Goal: Task Accomplishment & Management: Use online tool/utility

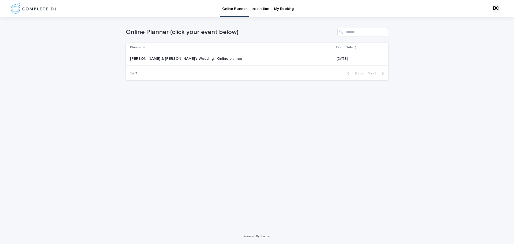
click at [185, 63] on td "[PERSON_NAME] & [PERSON_NAME]'s Wedding - Online planner [PERSON_NAME] & [PERSO…" at bounding box center [230, 58] width 208 height 13
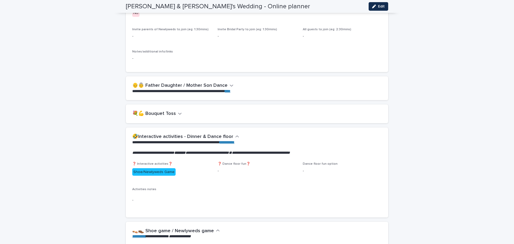
scroll to position [696, 0]
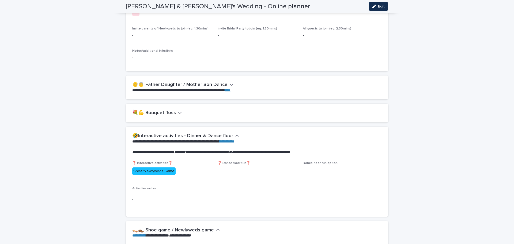
click at [230, 82] on icon "button" at bounding box center [232, 84] width 4 height 5
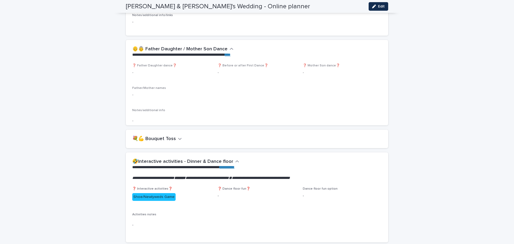
scroll to position [733, 0]
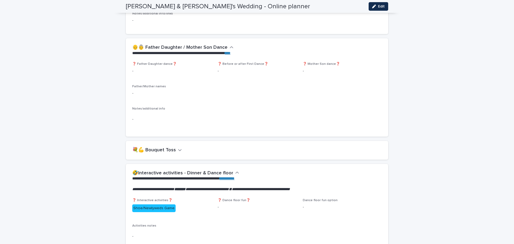
click at [178, 149] on icon "button" at bounding box center [179, 150] width 3 height 2
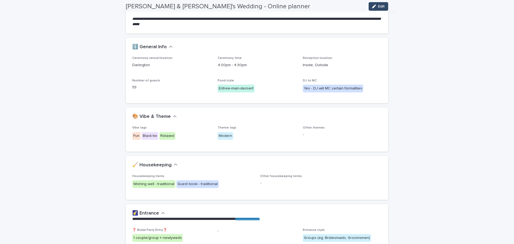
scroll to position [0, 0]
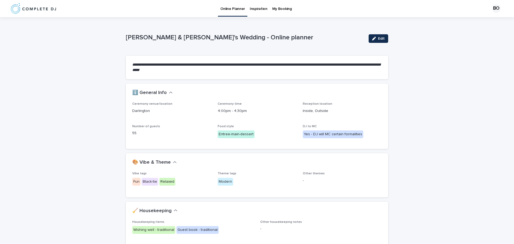
click at [277, 9] on p "My Booking" at bounding box center [282, 5] width 20 height 11
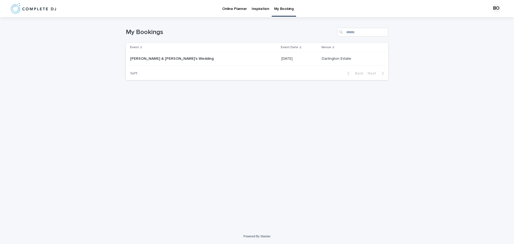
click at [234, 58] on div "[PERSON_NAME] & [PERSON_NAME]'s Wedding [PERSON_NAME] & [PERSON_NAME]'s Wedding" at bounding box center [203, 58] width 147 height 9
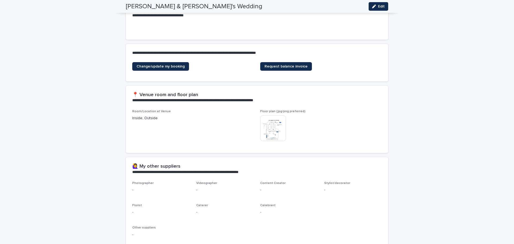
scroll to position [152, 0]
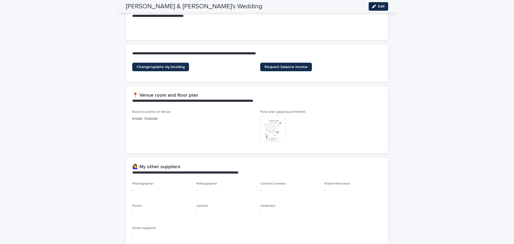
click at [274, 134] on img at bounding box center [273, 129] width 26 height 26
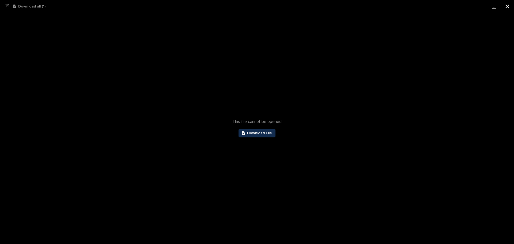
click at [506, 5] on button "Close gallery" at bounding box center [506, 6] width 13 height 13
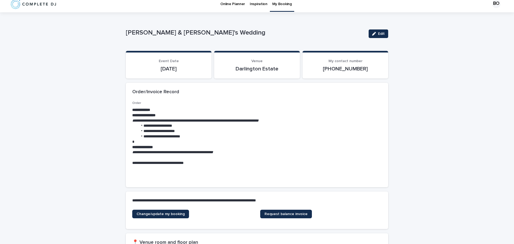
scroll to position [0, 0]
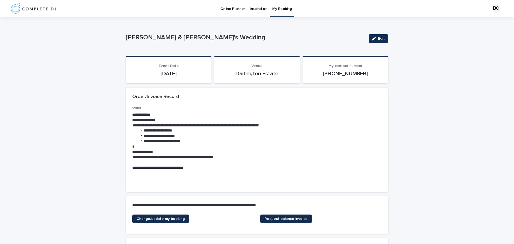
click at [236, 11] on p "Online Planner" at bounding box center [232, 5] width 25 height 11
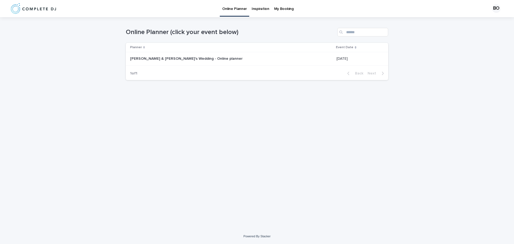
click at [174, 58] on p "[PERSON_NAME] & [PERSON_NAME]'s Wedding - Online planner" at bounding box center [186, 58] width 113 height 6
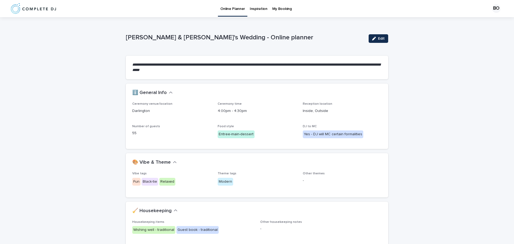
click at [278, 7] on p "My Booking" at bounding box center [282, 5] width 20 height 11
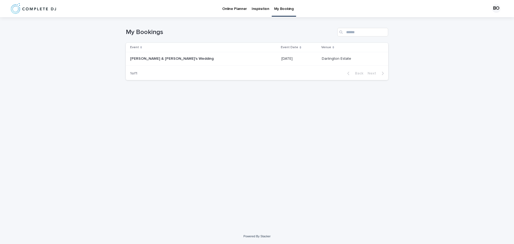
click at [230, 61] on div "[PERSON_NAME] & [PERSON_NAME]'s Wedding [PERSON_NAME] & [PERSON_NAME]'s Wedding" at bounding box center [203, 58] width 147 height 9
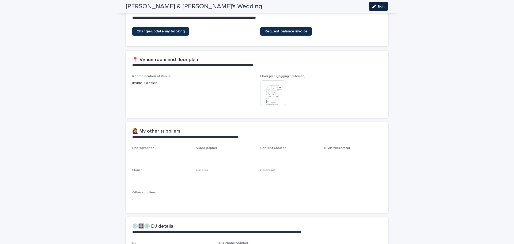
click at [382, 8] on span "Edit" at bounding box center [381, 7] width 7 height 4
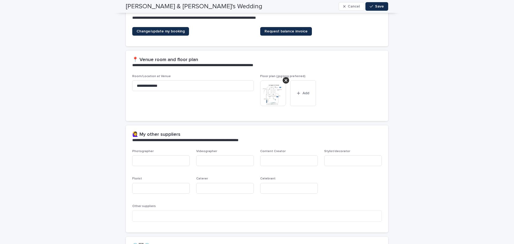
scroll to position [200, 0]
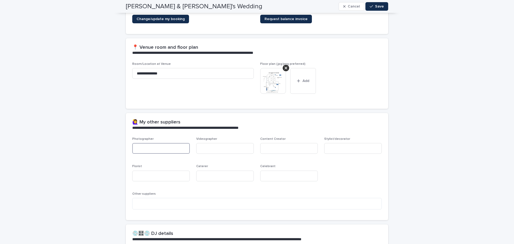
click at [147, 151] on input at bounding box center [161, 148] width 58 height 11
click at [139, 145] on input "**********" at bounding box center [161, 148] width 58 height 11
type input "**********"
click at [206, 152] on input at bounding box center [225, 148] width 58 height 11
type input "**"
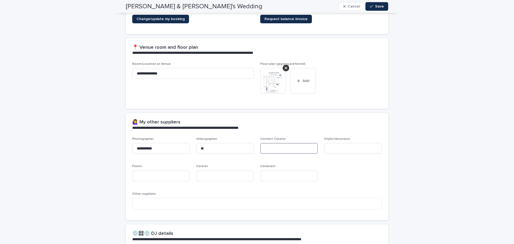
click at [294, 144] on input at bounding box center [289, 148] width 58 height 11
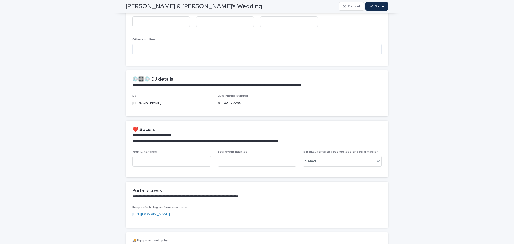
scroll to position [360, 0]
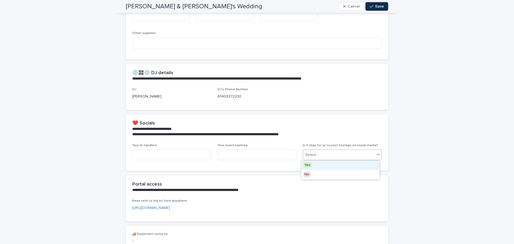
click at [331, 157] on div "Select..." at bounding box center [339, 154] width 72 height 9
click at [306, 165] on span "Yes" at bounding box center [307, 165] width 8 height 6
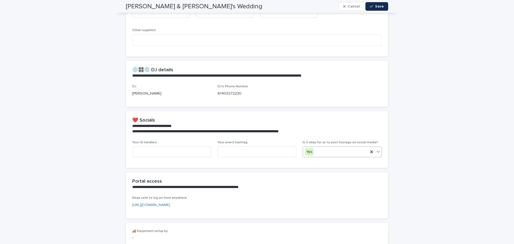
scroll to position [230, 0]
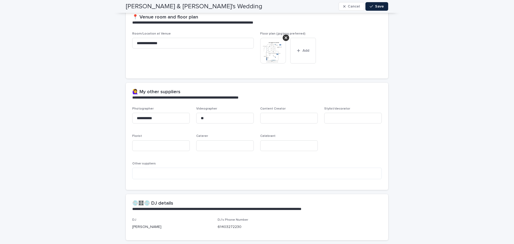
click at [381, 8] on button "Save" at bounding box center [376, 6] width 23 height 9
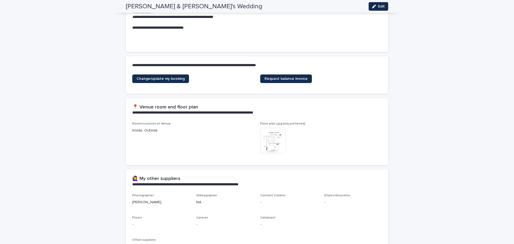
scroll to position [165, 0]
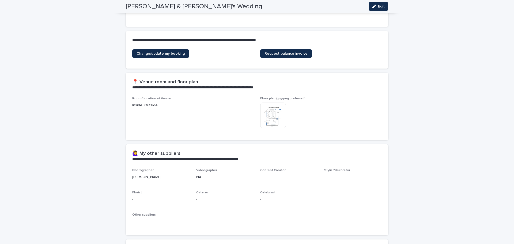
click at [274, 117] on img at bounding box center [273, 115] width 26 height 26
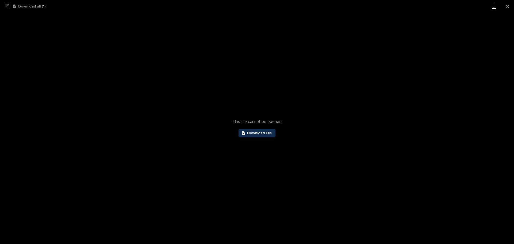
click at [493, 6] on link "Download" at bounding box center [493, 6] width 13 height 13
click at [506, 6] on button "Close gallery" at bounding box center [506, 6] width 13 height 13
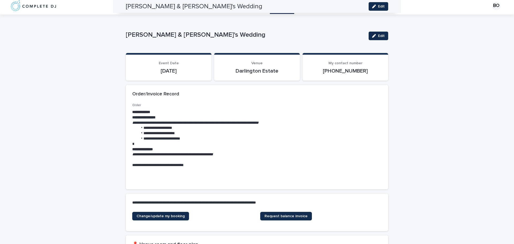
scroll to position [0, 0]
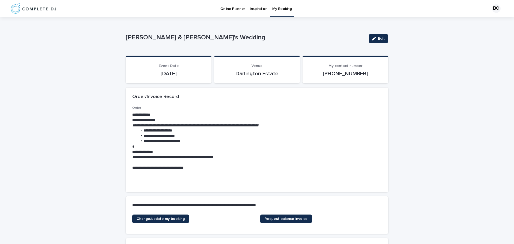
click at [234, 6] on p "Online Planner" at bounding box center [232, 5] width 25 height 11
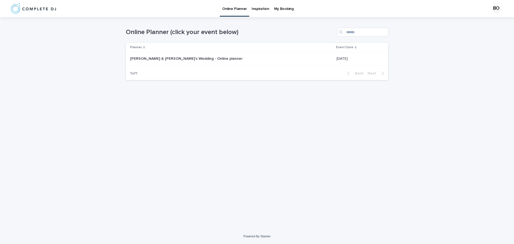
click at [188, 58] on p "[PERSON_NAME] & [PERSON_NAME]'s Wedding - Online planner" at bounding box center [186, 58] width 113 height 6
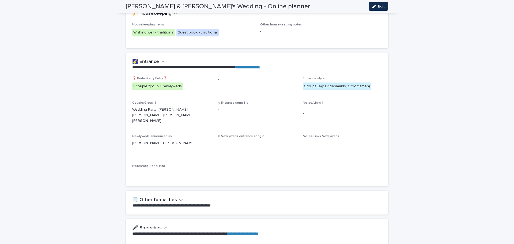
scroll to position [214, 0]
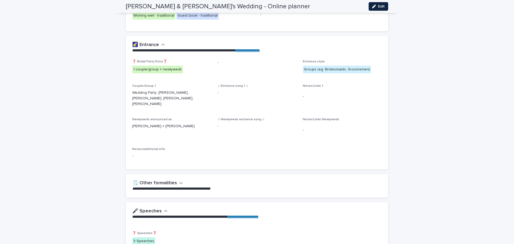
click at [374, 4] on button "Edit" at bounding box center [378, 6] width 20 height 9
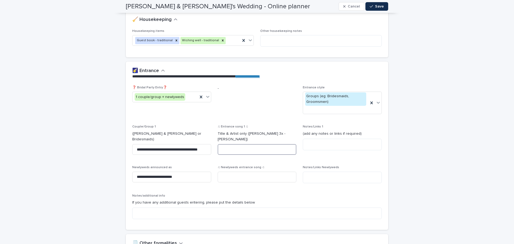
click at [252, 144] on input at bounding box center [257, 149] width 79 height 11
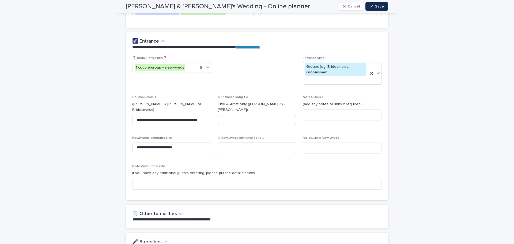
scroll to position [241, 0]
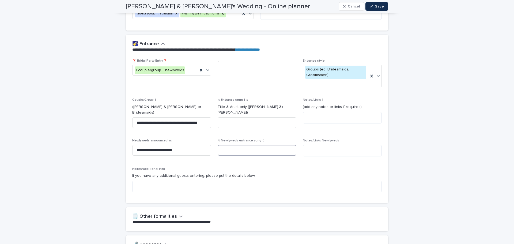
click at [268, 145] on input at bounding box center [257, 150] width 79 height 11
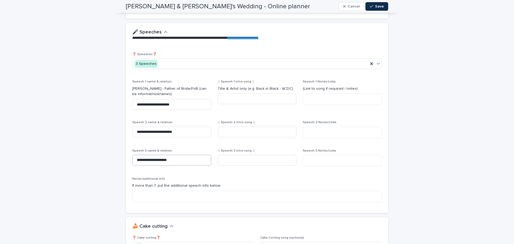
scroll to position [455, 0]
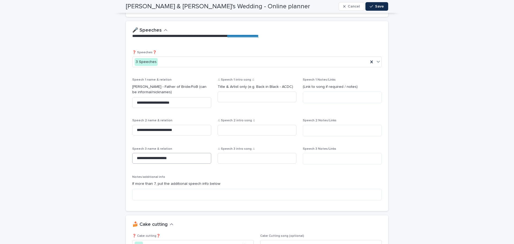
type input "*"
drag, startPoint x: 180, startPoint y: 140, endPoint x: 122, endPoint y: 139, distance: 57.8
click at [126, 139] on div "**********" at bounding box center [257, 131] width 262 height 160
click at [228, 154] on div "**********" at bounding box center [256, 128] width 249 height 154
click at [139, 153] on input at bounding box center [171, 158] width 79 height 11
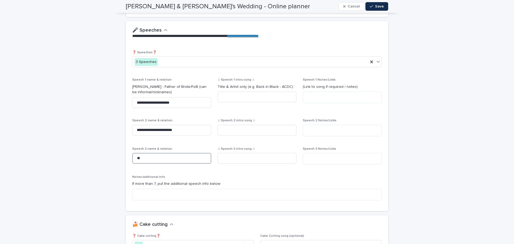
type input "*"
type input "**********"
click at [224, 84] on div "♫ Speech 1 intro song ♫ Title & Artist only (e.g. Back in Black - ACDC)" at bounding box center [257, 92] width 79 height 29
click at [230, 92] on input at bounding box center [257, 97] width 79 height 11
click at [231, 125] on input at bounding box center [257, 130] width 79 height 11
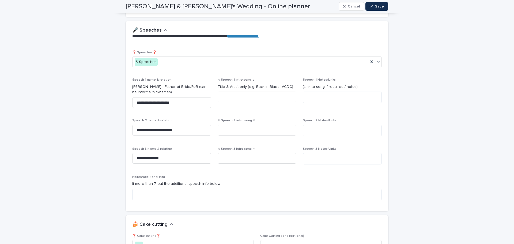
click at [234, 175] on p "Notes/additional info" at bounding box center [256, 177] width 249 height 4
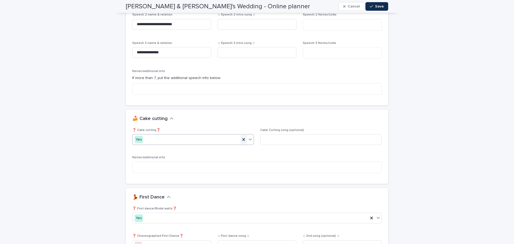
scroll to position [562, 0]
click at [269, 133] on input at bounding box center [320, 138] width 121 height 11
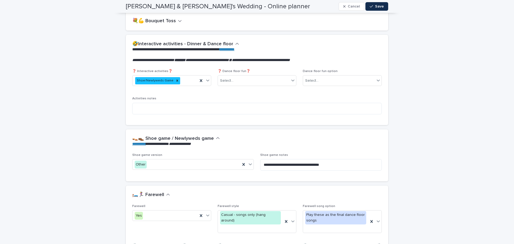
scroll to position [910, 0]
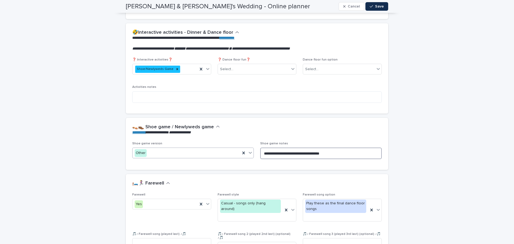
drag, startPoint x: 340, startPoint y: 134, endPoint x: 233, endPoint y: 137, distance: 107.9
click at [236, 142] on div "**********" at bounding box center [256, 153] width 249 height 22
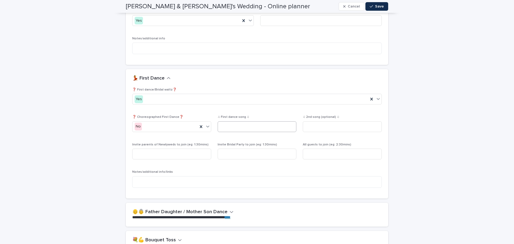
scroll to position [642, 0]
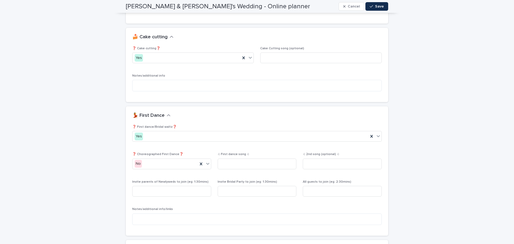
click at [208, 106] on div "💃 First Dance" at bounding box center [257, 115] width 262 height 19
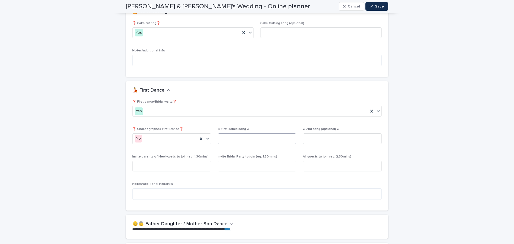
scroll to position [669, 0]
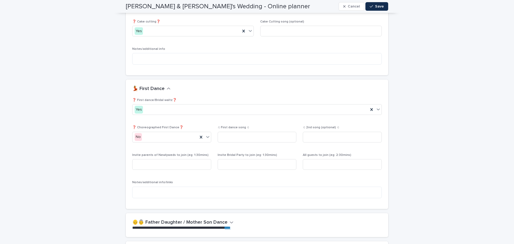
click at [230, 221] on icon "button" at bounding box center [231, 222] width 3 height 2
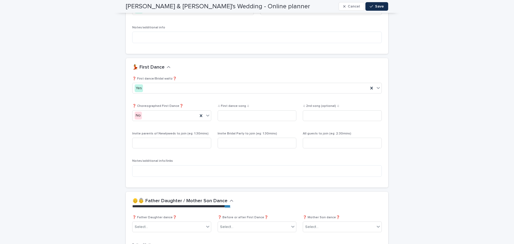
scroll to position [687, 0]
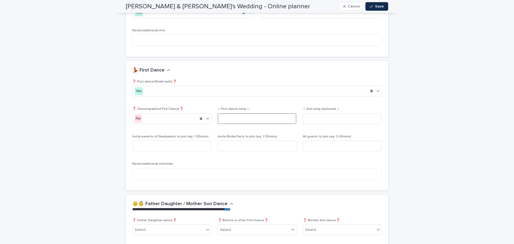
click at [257, 113] on input at bounding box center [257, 118] width 79 height 11
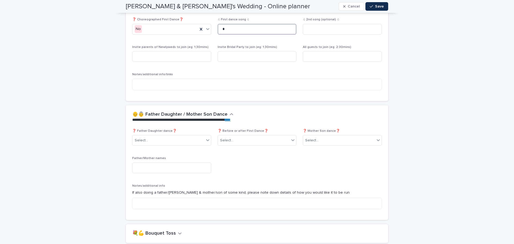
scroll to position [794, 0]
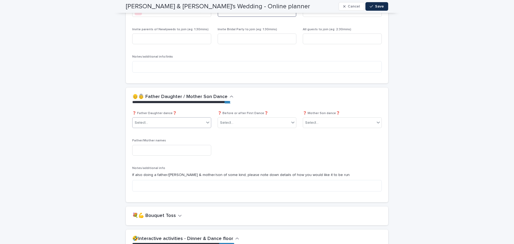
type input "*"
click at [205, 120] on icon at bounding box center [207, 122] width 5 height 5
click at [191, 126] on div "No" at bounding box center [170, 124] width 78 height 9
click at [230, 94] on icon "button" at bounding box center [232, 96] width 4 height 5
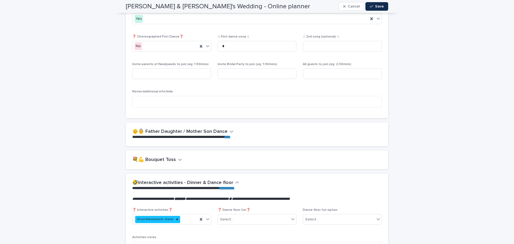
scroll to position [776, 0]
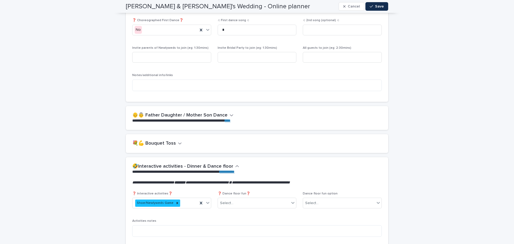
click at [178, 141] on icon "button" at bounding box center [180, 143] width 4 height 5
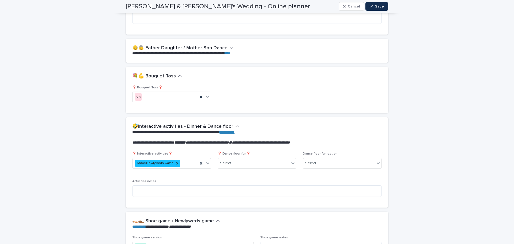
click at [178, 74] on icon "button" at bounding box center [180, 76] width 4 height 5
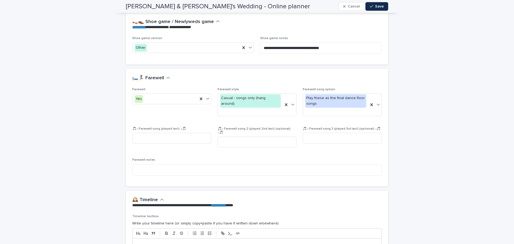
scroll to position [1017, 0]
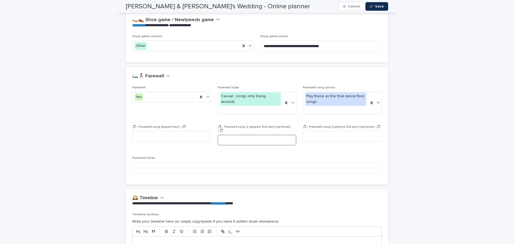
click at [240, 135] on input at bounding box center [257, 140] width 79 height 11
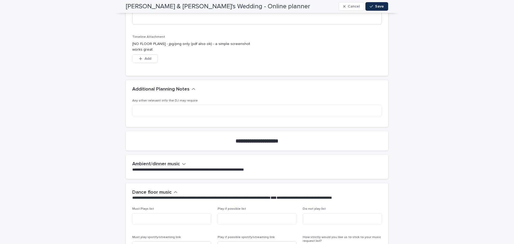
scroll to position [1258, 0]
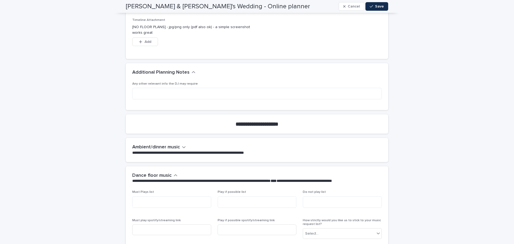
click at [181, 144] on button "Ambient/dinner music" at bounding box center [159, 147] width 54 height 6
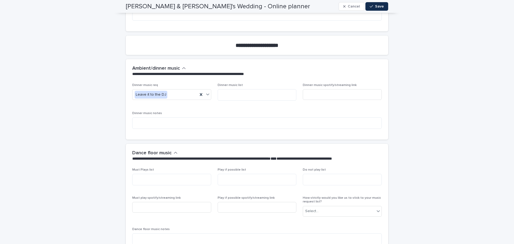
scroll to position [1338, 0]
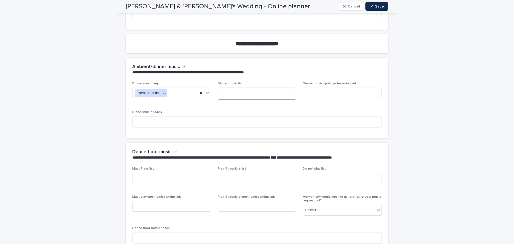
click at [258, 87] on textarea at bounding box center [257, 93] width 79 height 12
click at [306, 87] on input at bounding box center [342, 92] width 79 height 11
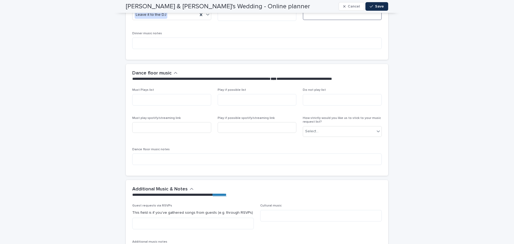
scroll to position [1418, 0]
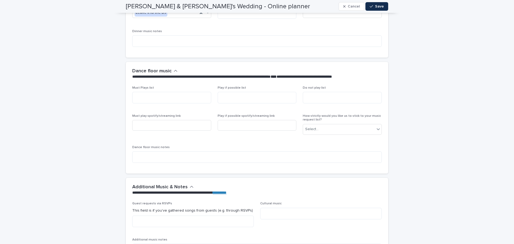
drag, startPoint x: 153, startPoint y: 67, endPoint x: 128, endPoint y: 71, distance: 24.4
click at [126, 86] on div "Must Plays list Play if possible list Do not play list Must play spotify/stream…" at bounding box center [257, 130] width 262 height 88
drag, startPoint x: 238, startPoint y: 66, endPoint x: 208, endPoint y: 66, distance: 30.2
click at [208, 86] on div "Must Plays list Play if possible list Do not play list Must play spotify/stream…" at bounding box center [256, 126] width 249 height 81
drag, startPoint x: 322, startPoint y: 66, endPoint x: 294, endPoint y: 66, distance: 28.1
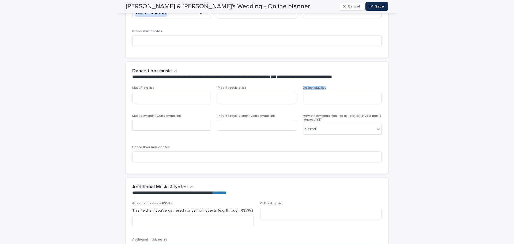
click at [295, 86] on div "Must Plays list Play if possible list Do not play list Must play spotify/stream…" at bounding box center [256, 126] width 249 height 81
click at [271, 63] on div "**********" at bounding box center [257, 74] width 262 height 24
drag, startPoint x: 327, startPoint y: 65, endPoint x: 293, endPoint y: 64, distance: 34.3
click at [293, 86] on div "Must Plays list Play if possible list Do not play list Must play spotify/stream…" at bounding box center [256, 126] width 249 height 81
click at [336, 62] on div "**********" at bounding box center [257, 74] width 262 height 24
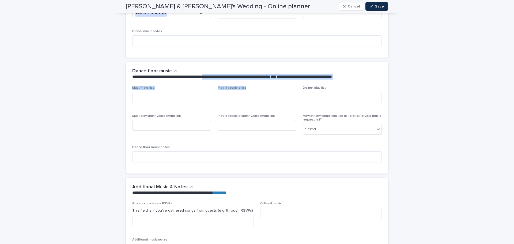
drag, startPoint x: 245, startPoint y: 65, endPoint x: 217, endPoint y: 62, distance: 27.7
click at [218, 62] on section "**********" at bounding box center [257, 118] width 262 height 112
click at [240, 86] on span "Play if possible list" at bounding box center [232, 87] width 28 height 3
click at [249, 86] on p "Play if possible list" at bounding box center [257, 88] width 79 height 4
drag, startPoint x: 153, startPoint y: 65, endPoint x: 131, endPoint y: 66, distance: 22.5
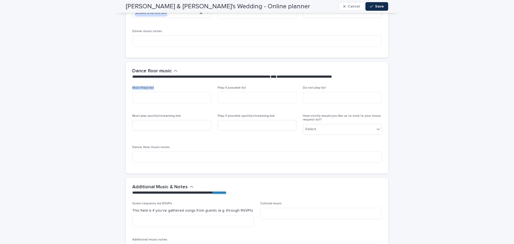
click at [132, 86] on p "Must Plays list" at bounding box center [171, 88] width 79 height 4
click at [223, 92] on textarea at bounding box center [257, 98] width 79 height 12
click at [185, 92] on textarea at bounding box center [171, 98] width 79 height 12
click at [196, 92] on textarea "**********" at bounding box center [171, 98] width 79 height 12
type textarea "**********"
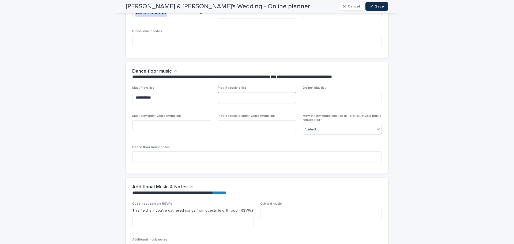
click at [256, 92] on textarea at bounding box center [257, 98] width 79 height 12
click at [182, 92] on textarea "**********" at bounding box center [171, 98] width 79 height 12
click at [367, 125] on div "Select..." at bounding box center [339, 129] width 72 height 9
click at [282, 115] on span "Play if possible spotify/streaming link" at bounding box center [257, 126] width 79 height 25
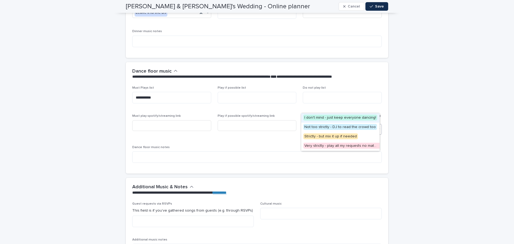
click at [327, 125] on div "Select..." at bounding box center [339, 129] width 72 height 9
click at [315, 119] on span "I don't mind - just keep everyone dancing!" at bounding box center [340, 118] width 74 height 6
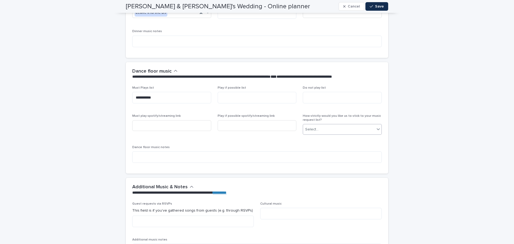
click at [291, 120] on span "Play if possible spotify/streaming link" at bounding box center [257, 126] width 79 height 25
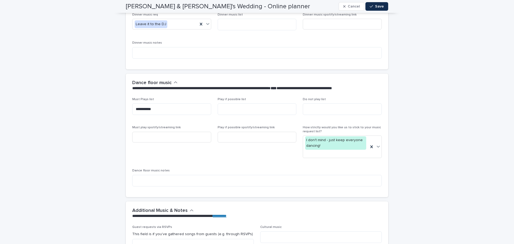
scroll to position [1391, 0]
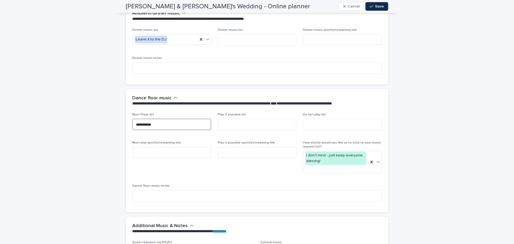
click at [155, 119] on textarea "**********" at bounding box center [171, 125] width 79 height 12
drag, startPoint x: 145, startPoint y: 100, endPoint x: 116, endPoint y: 100, distance: 29.4
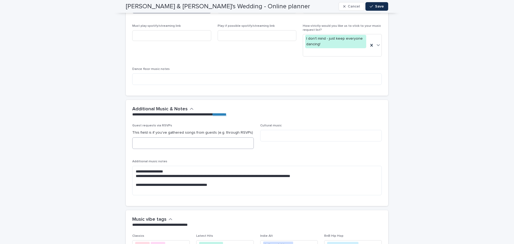
scroll to position [1525, 0]
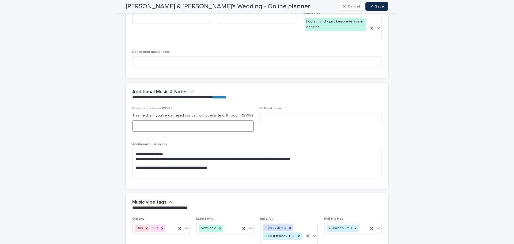
click at [168, 120] on textarea at bounding box center [192, 126] width 121 height 12
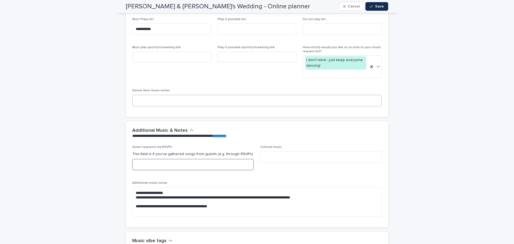
scroll to position [1445, 0]
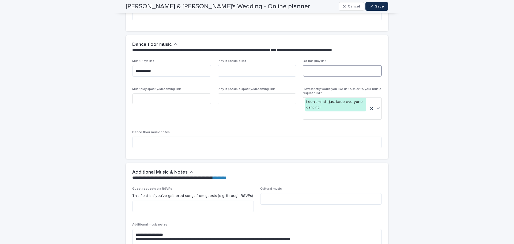
click at [329, 65] on textarea at bounding box center [342, 71] width 79 height 12
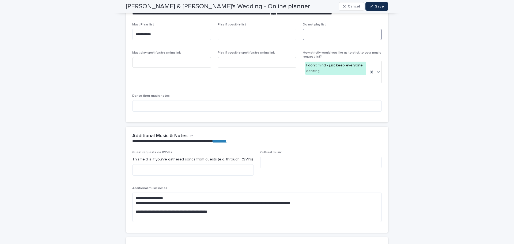
scroll to position [1498, 0]
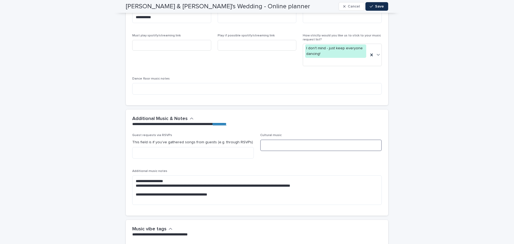
click at [273, 139] on textarea at bounding box center [320, 145] width 121 height 12
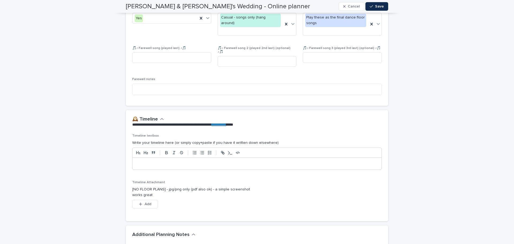
scroll to position [1070, 0]
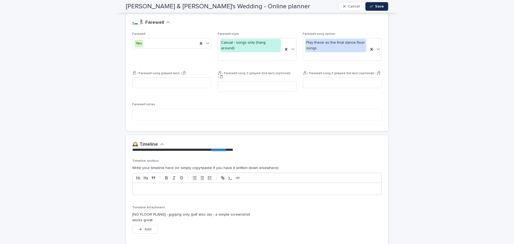
click at [378, 7] on span "Save" at bounding box center [379, 7] width 9 height 4
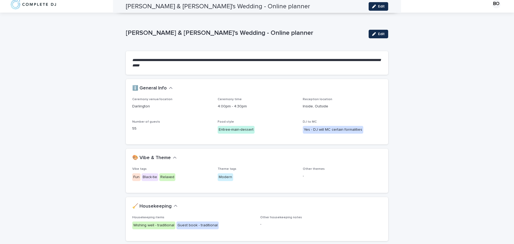
scroll to position [0, 0]
